Goal: Register for event/course

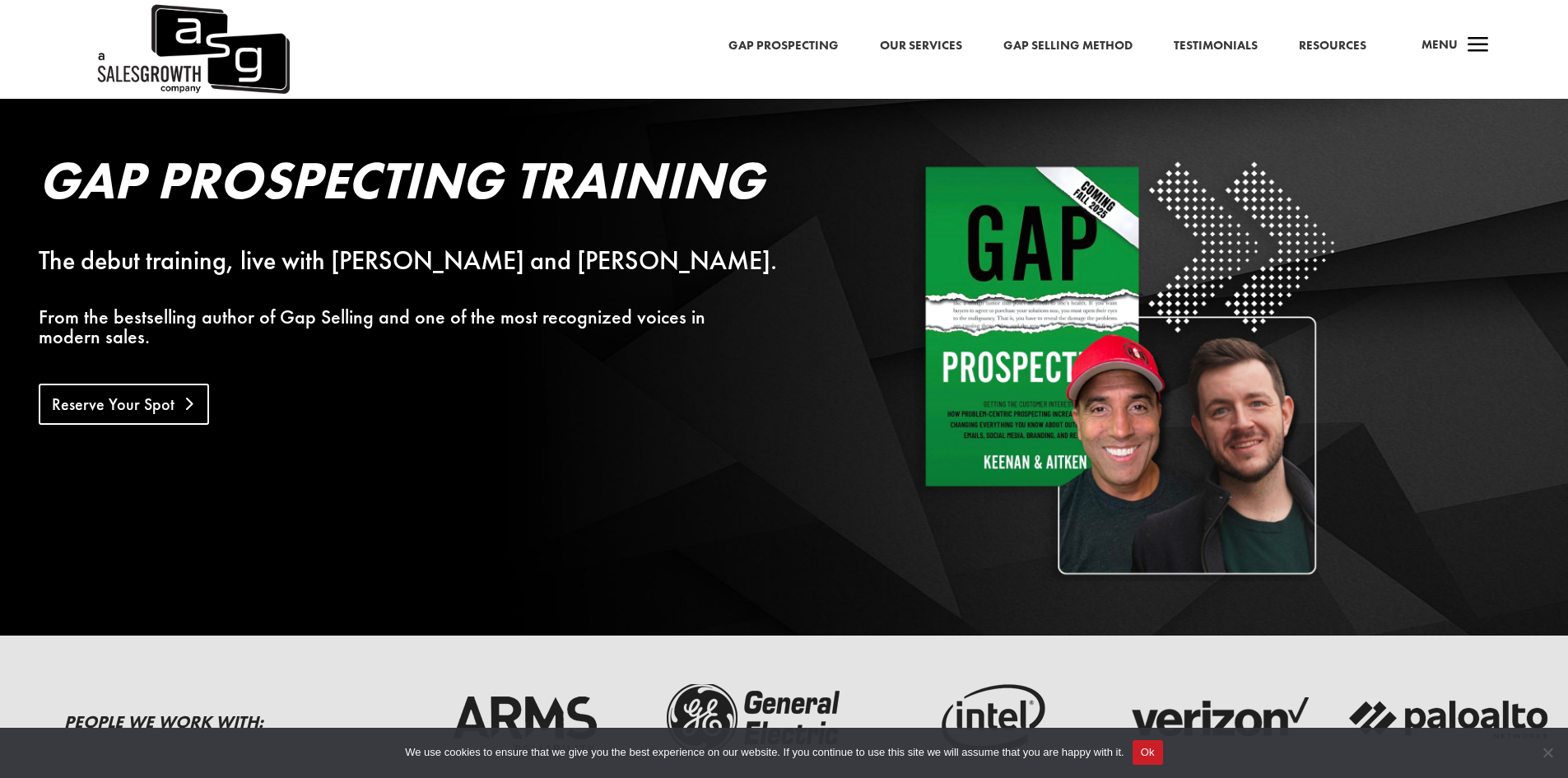
click at [154, 385] on link "Reserve Your Spot" at bounding box center [124, 403] width 170 height 41
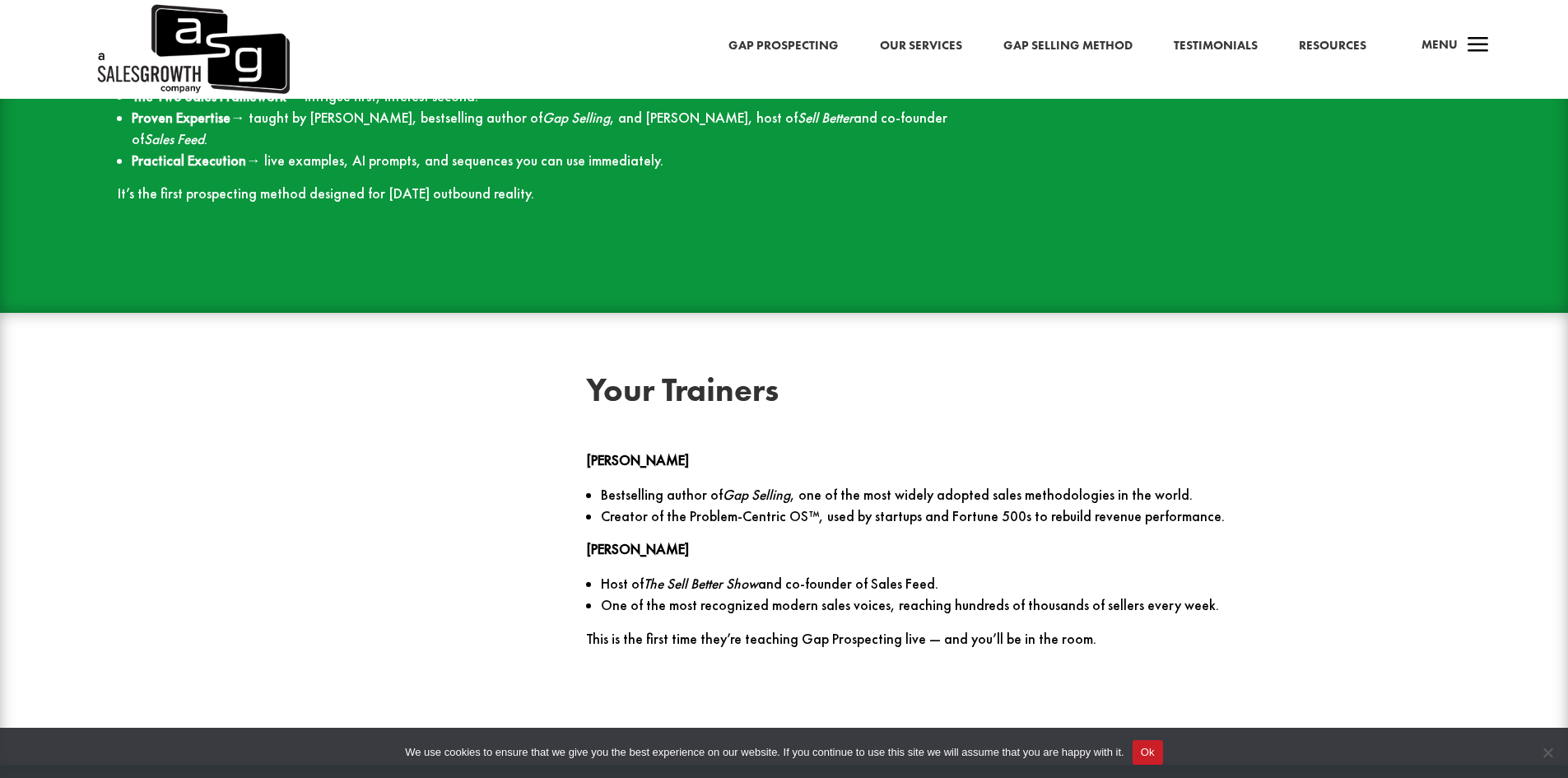
scroll to position [2204, 0]
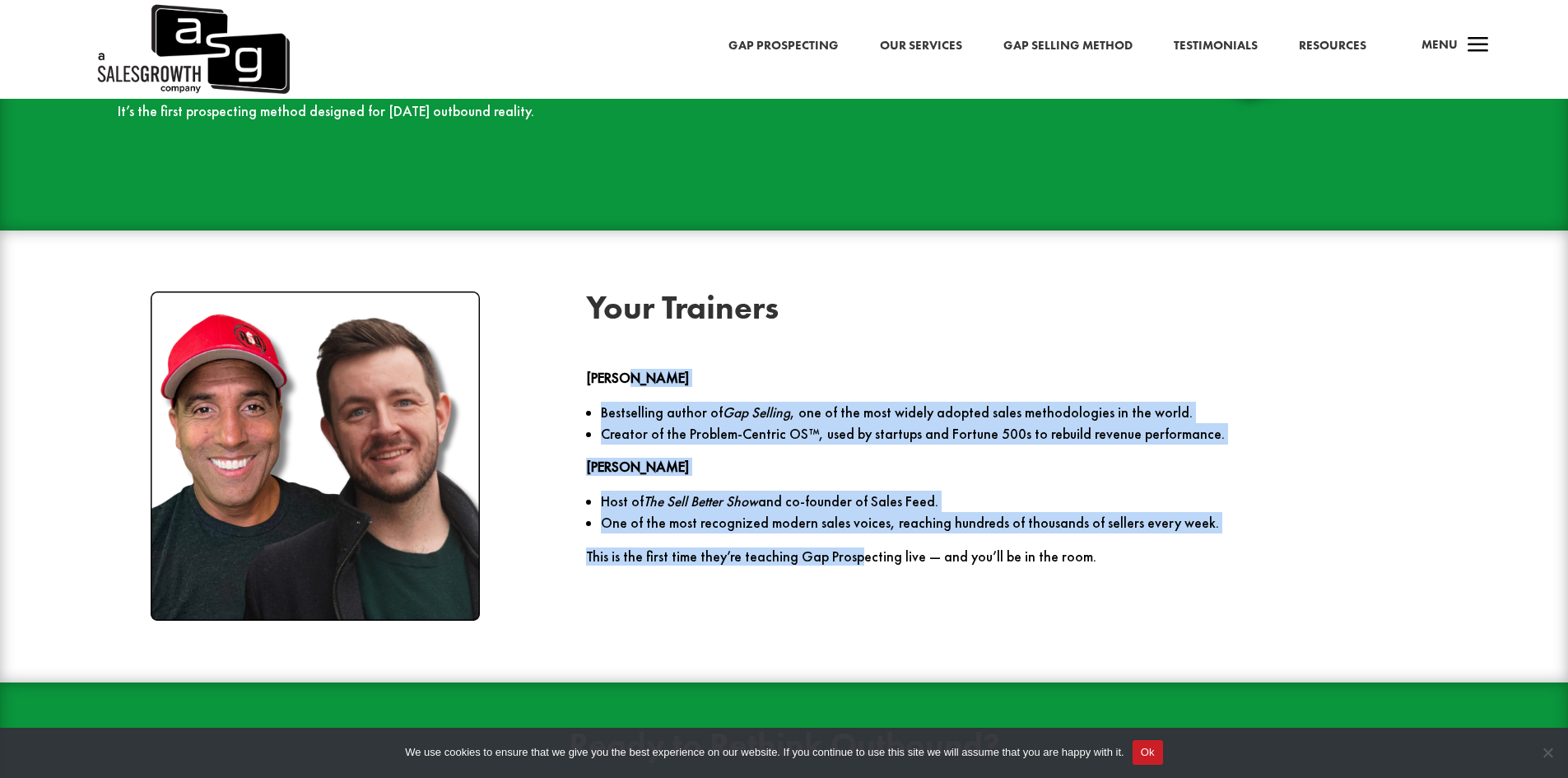
drag, startPoint x: 817, startPoint y: 363, endPoint x: 852, endPoint y: 556, distance: 196.1
click at [852, 556] on div "Your Trainers [PERSON_NAME] Bestselling author of Gap Selling , one of the most…" at bounding box center [784, 455] width 1412 height 374
click at [850, 556] on div "Your Trainers [PERSON_NAME] Bestselling author of Gap Selling , one of the most…" at bounding box center [784, 455] width 1412 height 374
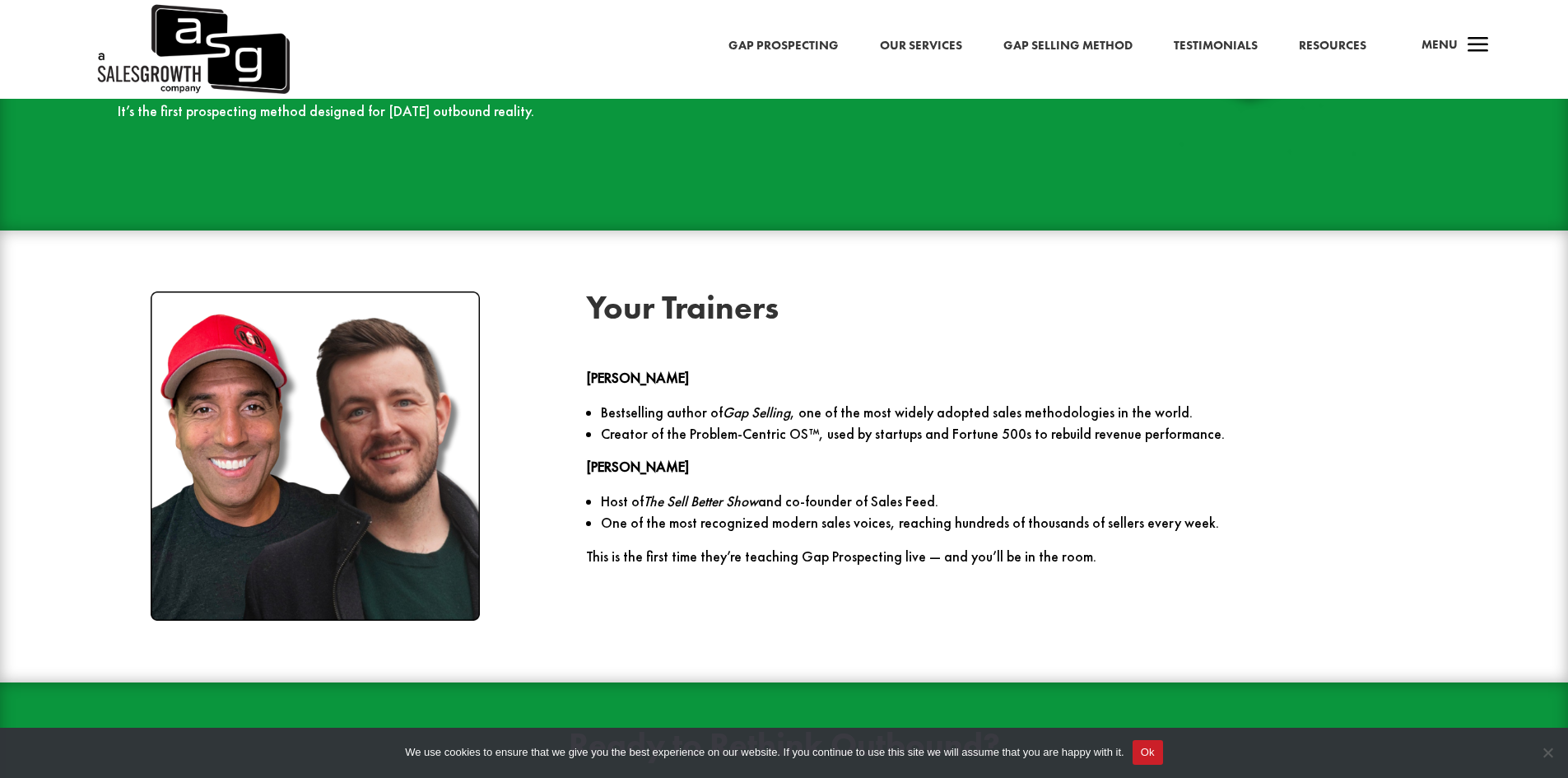
click at [915, 401] on p "Bestselling author of Gap Selling , one of the most widely adopted sales method…" at bounding box center [1026, 412] width 850 height 22
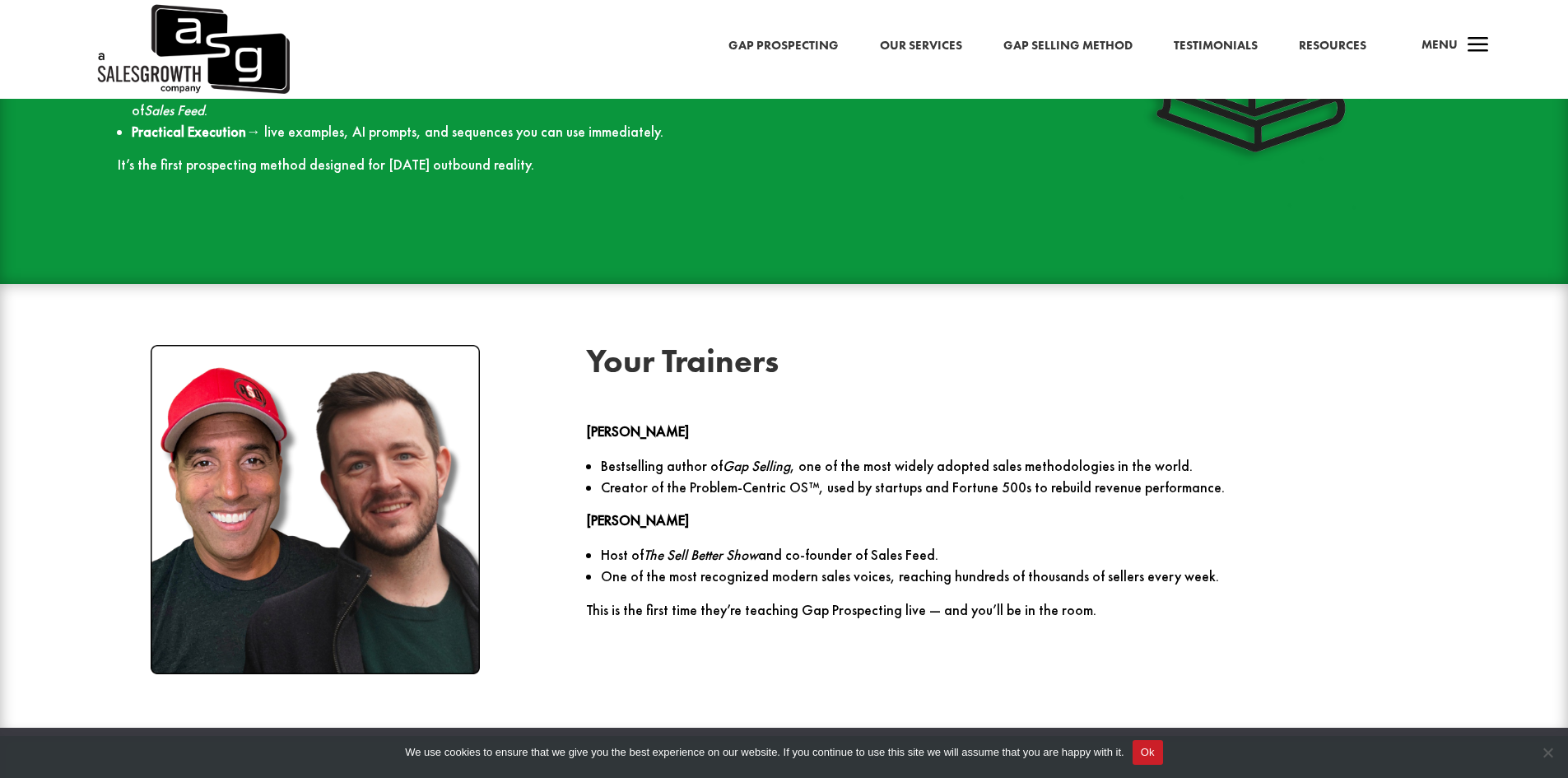
scroll to position [2122, 0]
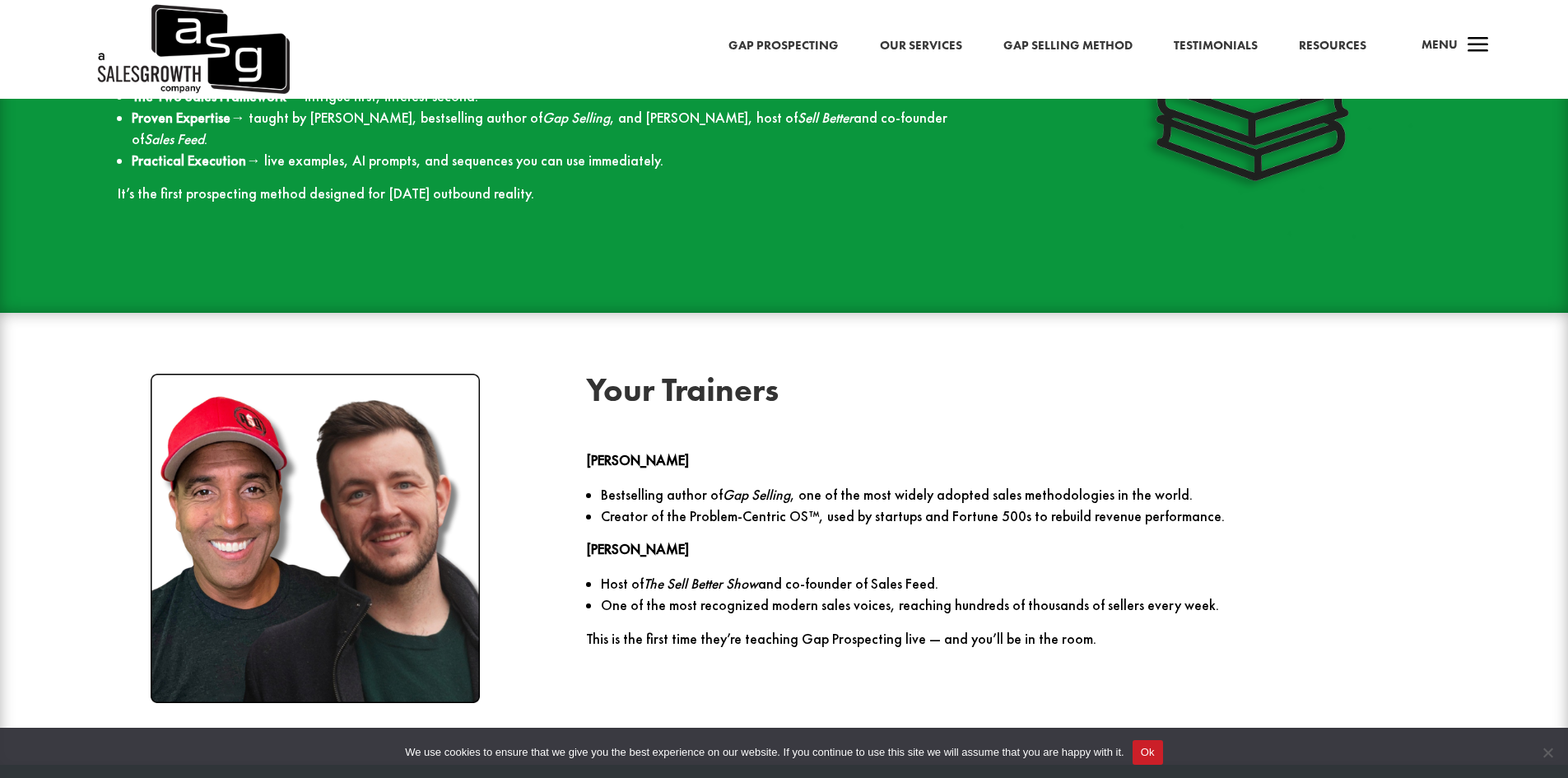
click at [781, 54] on link "Gap Prospecting" at bounding box center [783, 45] width 110 height 22
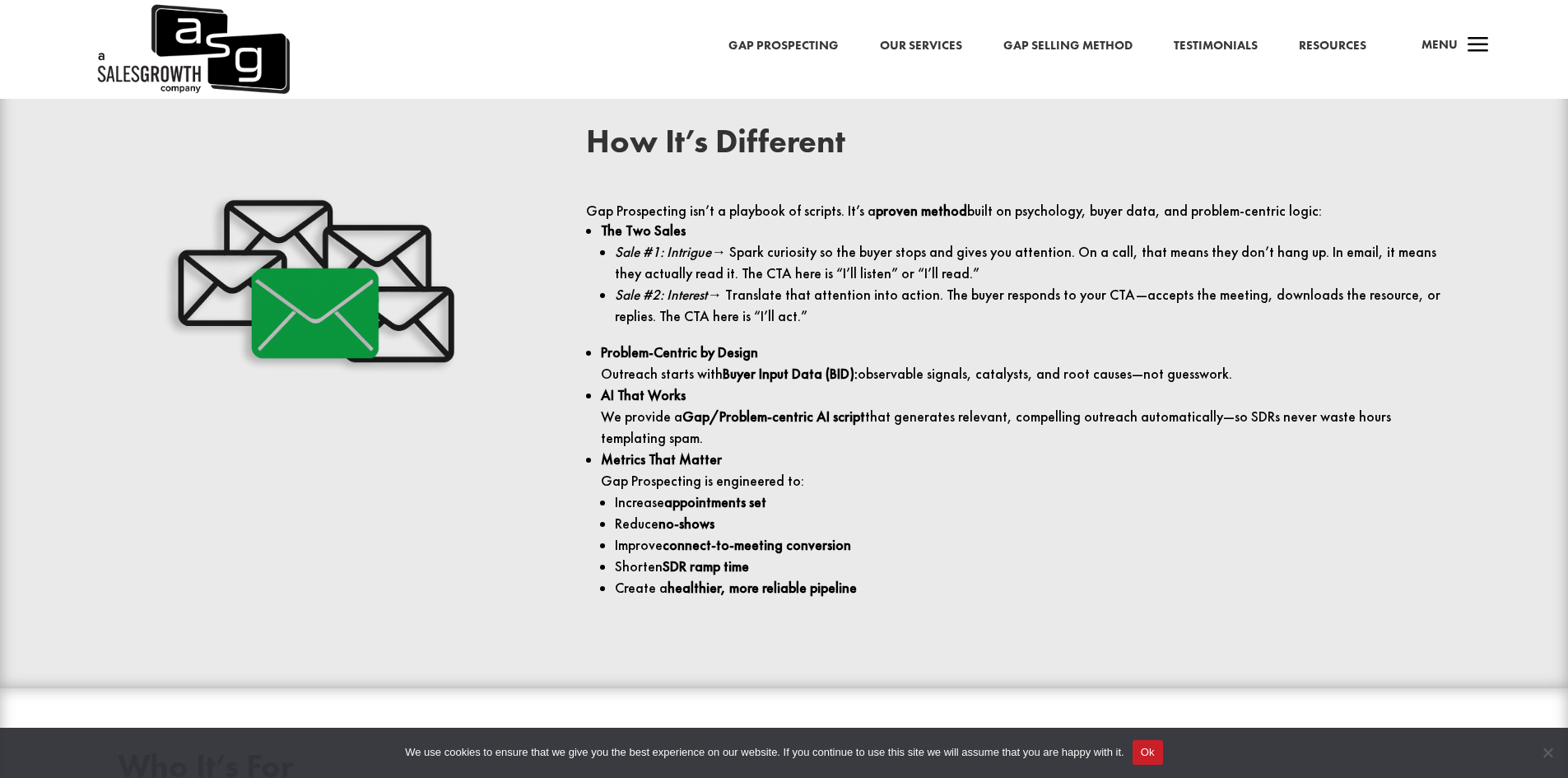
scroll to position [2057, 0]
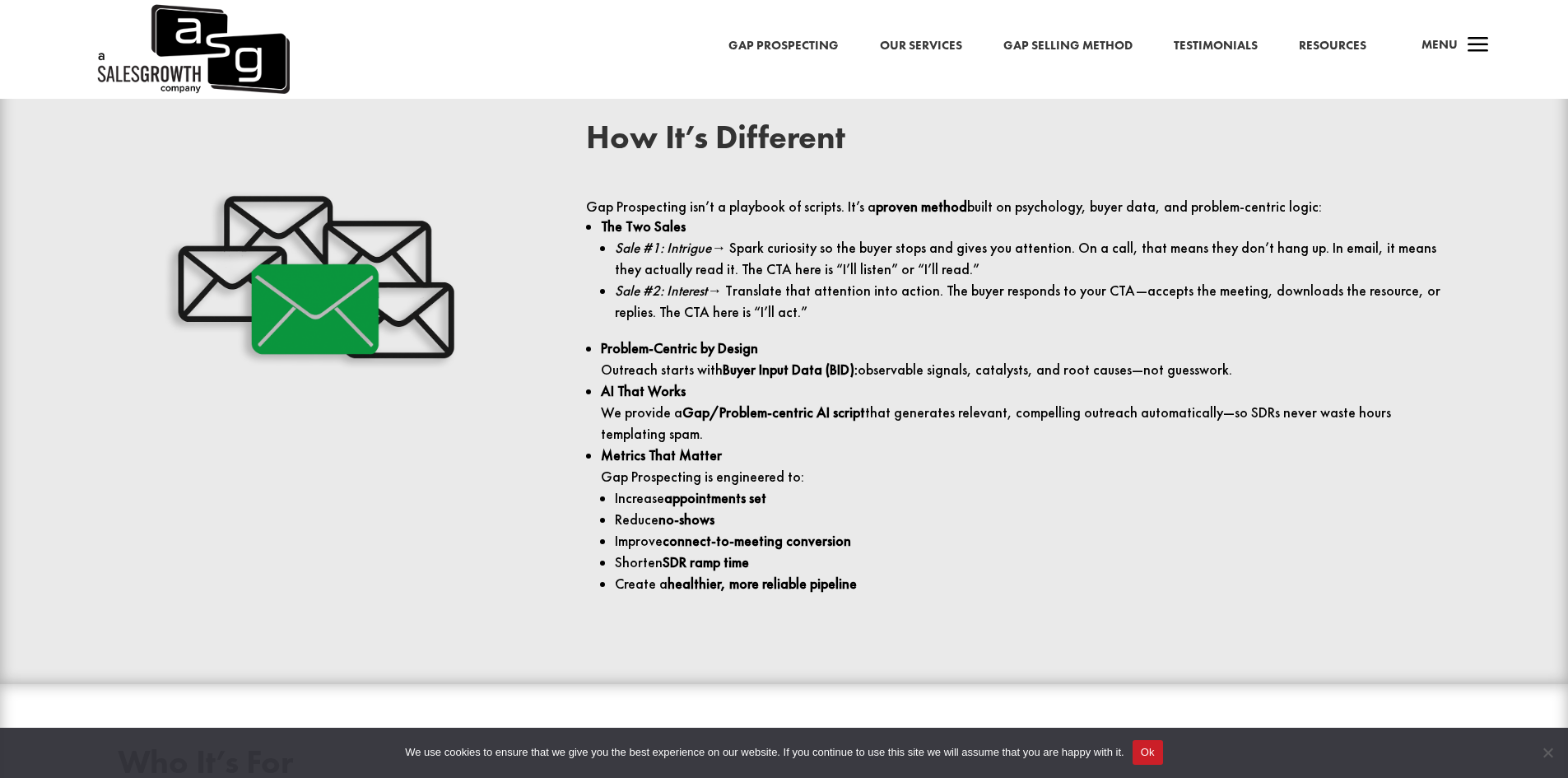
click at [784, 270] on p "Sale #1: Intrigue → Spark curiosity so the buyer stops and gives you attention.…" at bounding box center [1032, 257] width 835 height 43
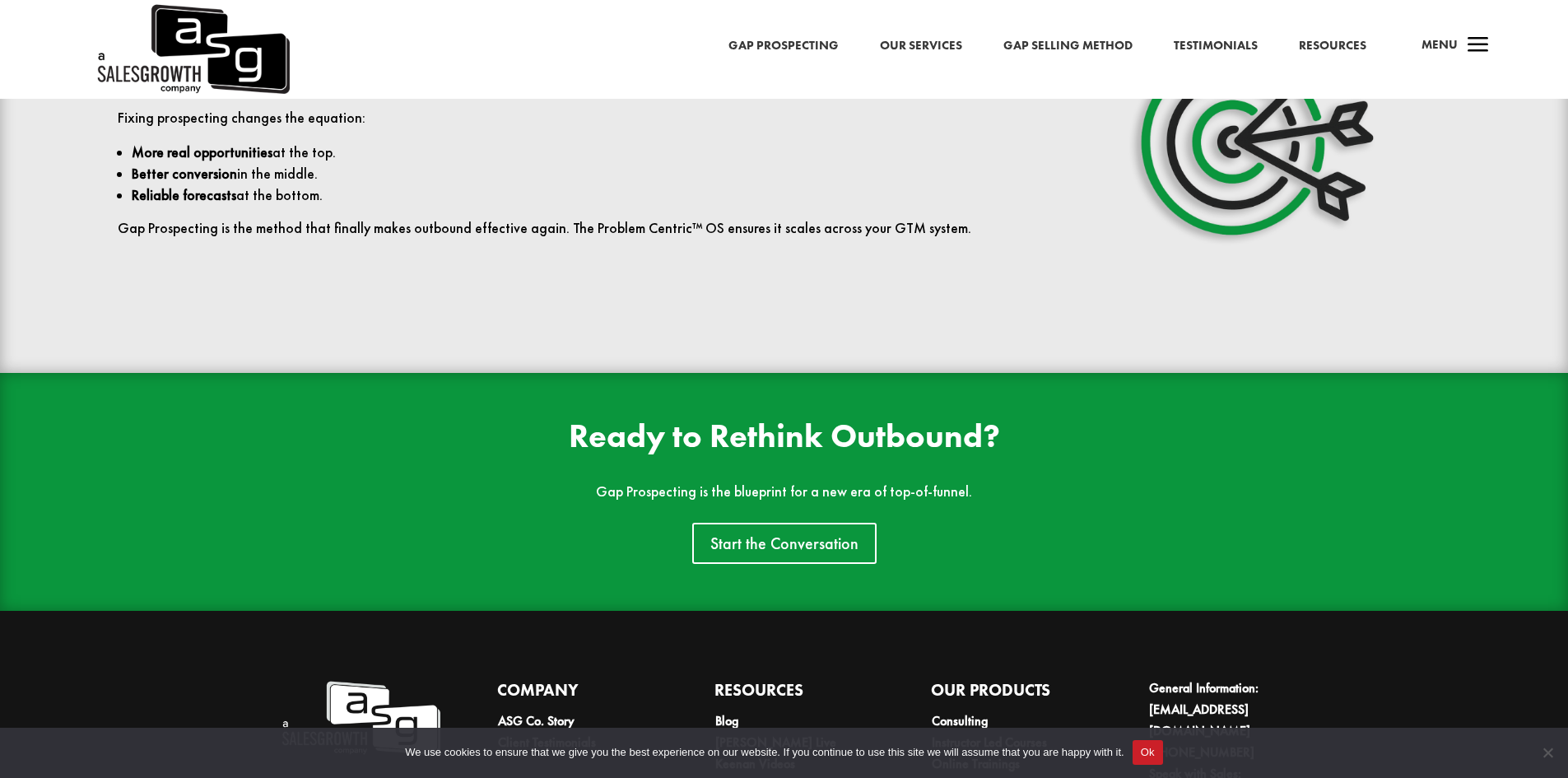
scroll to position [3864, 0]
